Goal: Task Accomplishment & Management: Use online tool/utility

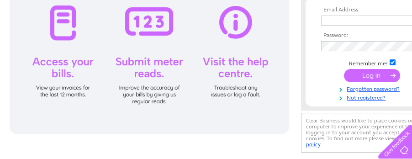
scroll to position [136, 0]
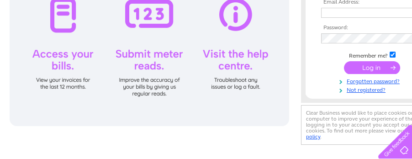
type input "eleanor@aratac.com"
click at [378, 65] on input "submit" at bounding box center [372, 67] width 56 height 13
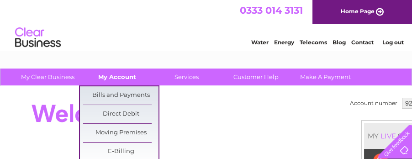
click at [125, 79] on link "My Account" at bounding box center [116, 76] width 75 height 17
click at [128, 77] on link "My Account" at bounding box center [116, 76] width 75 height 17
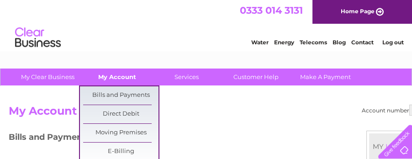
click at [119, 77] on link "My Account" at bounding box center [116, 76] width 75 height 17
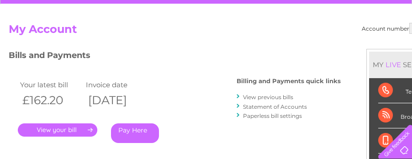
scroll to position [91, 0]
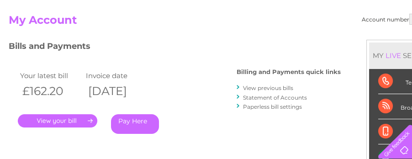
click at [90, 121] on link "." at bounding box center [57, 120] width 79 height 13
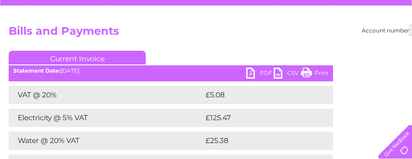
scroll to position [91, 0]
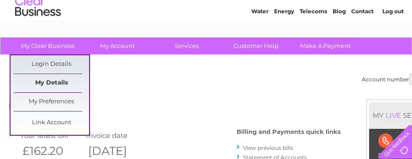
scroll to position [45, 0]
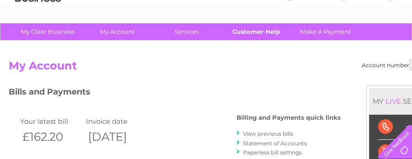
click at [258, 29] on link "Customer Help" at bounding box center [255, 31] width 75 height 17
click at [70, 68] on h2 "My Account" at bounding box center [226, 67] width 435 height 17
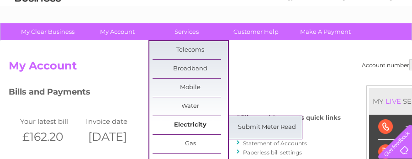
click at [195, 123] on link "Electricity" at bounding box center [189, 125] width 75 height 18
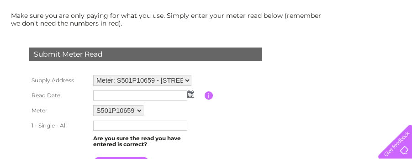
scroll to position [136, 0]
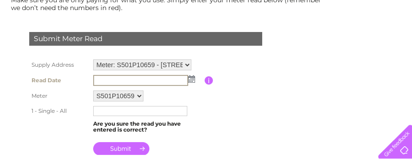
click at [97, 78] on input "text" at bounding box center [140, 80] width 95 height 11
click at [192, 79] on img at bounding box center [191, 78] width 7 height 7
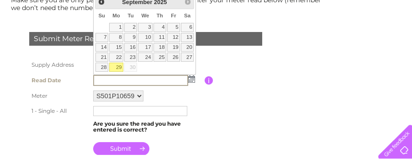
click at [202, 99] on td "S501P10659" at bounding box center [148, 96] width 114 height 16
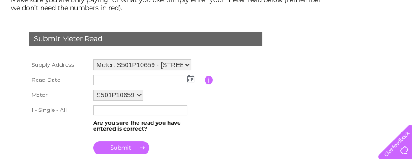
click at [101, 77] on input "text" at bounding box center [140, 80] width 94 height 10
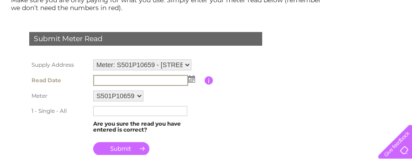
click at [97, 77] on input "text" at bounding box center [140, 80] width 95 height 11
click at [97, 79] on input "text" at bounding box center [140, 80] width 95 height 11
click at [97, 81] on input "text" at bounding box center [140, 80] width 95 height 11
click at [97, 80] on input "text" at bounding box center [140, 80] width 95 height 11
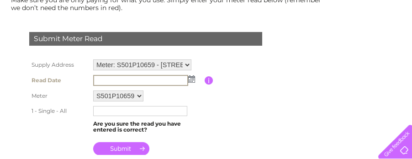
click at [97, 80] on input "text" at bounding box center [140, 80] width 95 height 11
click at [98, 78] on input "text" at bounding box center [140, 80] width 95 height 11
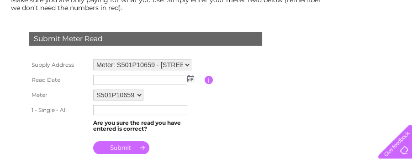
click at [192, 79] on img at bounding box center [190, 78] width 7 height 7
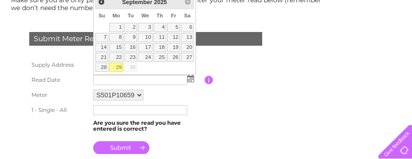
click at [117, 66] on link "29" at bounding box center [116, 67] width 14 height 9
type input "2025/09/29"
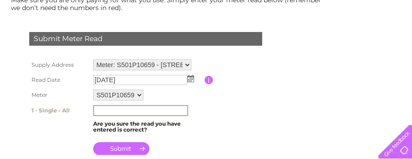
click at [96, 109] on input "text" at bounding box center [140, 110] width 95 height 11
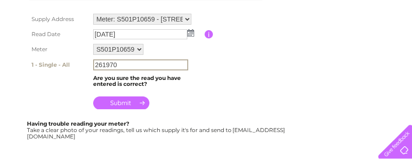
type input "261970"
click at [120, 102] on input "submit" at bounding box center [121, 102] width 56 height 13
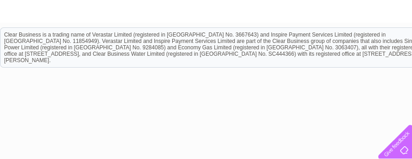
scroll to position [346, 0]
